Goal: Check status: Check status

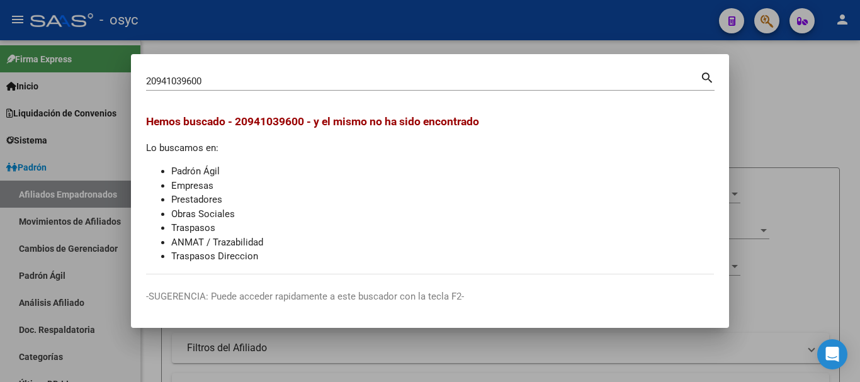
click at [227, 85] on input "20941039600" at bounding box center [423, 81] width 554 height 11
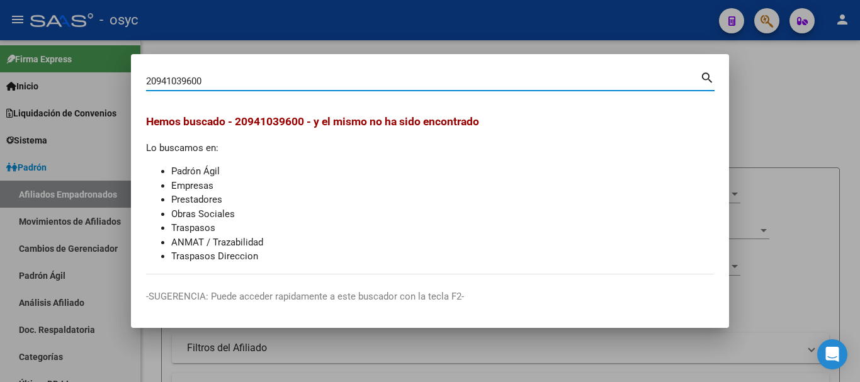
click at [227, 85] on input "20941039600" at bounding box center [423, 81] width 554 height 11
paste input "7472924341"
click at [202, 84] on input "27472924341" at bounding box center [423, 81] width 554 height 11
click at [204, 83] on input "27472924341" at bounding box center [423, 81] width 554 height 11
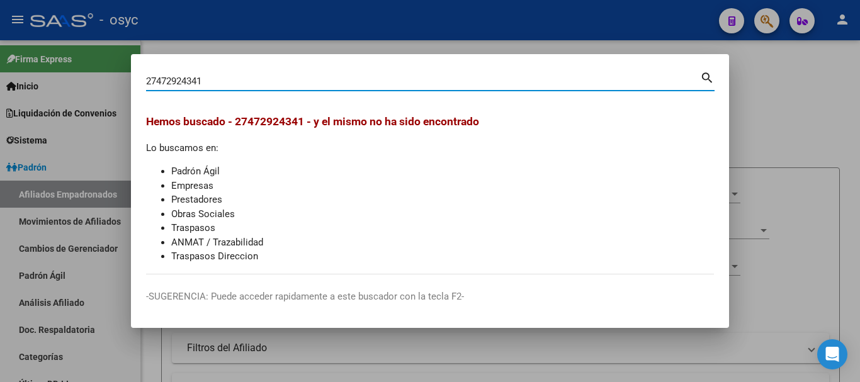
paste input "47292434"
click at [247, 81] on input "2747292434147292434" at bounding box center [423, 81] width 554 height 11
paste input
type input "47292434"
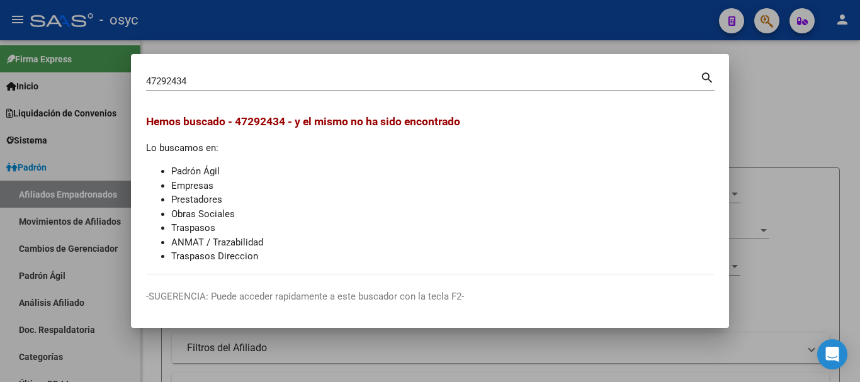
click at [191, 45] on div at bounding box center [430, 191] width 860 height 382
